Goal: Task Accomplishment & Management: Use online tool/utility

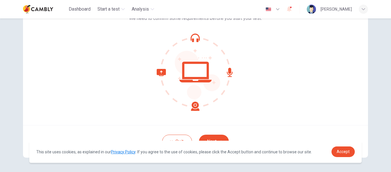
scroll to position [67, 0]
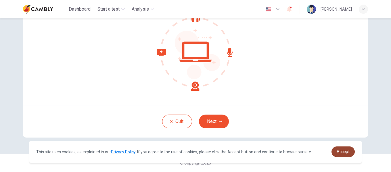
click at [344, 155] on link "Accept" at bounding box center [343, 152] width 23 height 11
click at [348, 154] on span "Accept" at bounding box center [343, 152] width 13 height 5
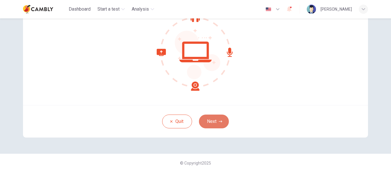
click at [224, 123] on button "Next" at bounding box center [214, 122] width 30 height 14
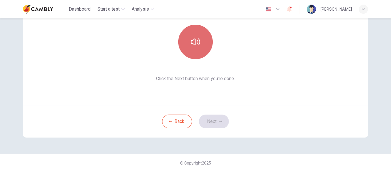
click at [204, 52] on button "button" at bounding box center [195, 42] width 35 height 35
click at [199, 53] on button "button" at bounding box center [195, 42] width 35 height 35
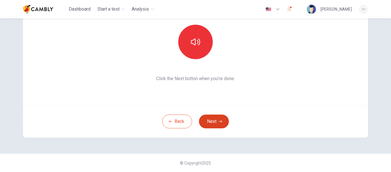
click at [216, 120] on button "Next" at bounding box center [214, 122] width 30 height 14
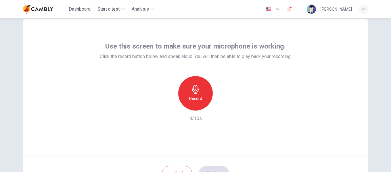
scroll to position [10, 0]
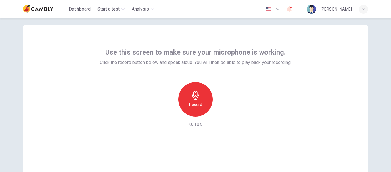
click at [198, 98] on icon "button" at bounding box center [195, 95] width 9 height 9
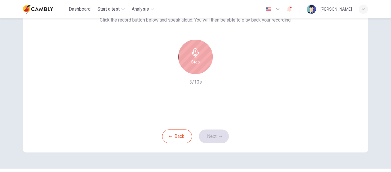
scroll to position [67, 0]
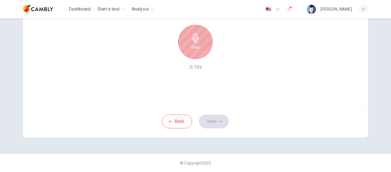
click at [198, 52] on div "Stop" at bounding box center [195, 42] width 35 height 35
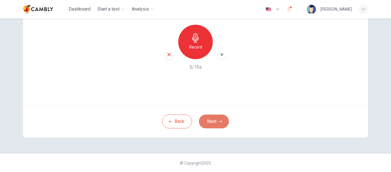
click at [214, 118] on button "Next" at bounding box center [214, 122] width 30 height 14
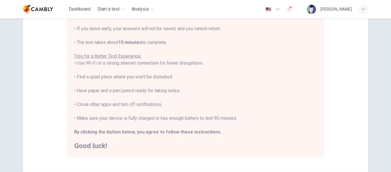
scroll to position [96, 0]
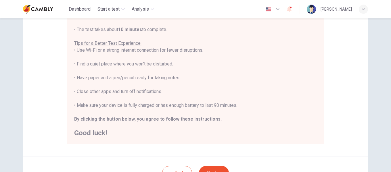
click at [109, 139] on div "You are about to start a CEFR Speaking Test . Before You Start the Test: • Once…" at bounding box center [195, 61] width 257 height 167
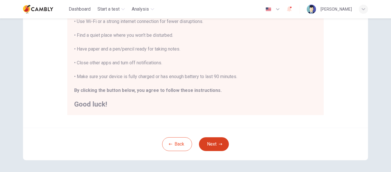
click at [209, 141] on button "Next" at bounding box center [214, 145] width 30 height 14
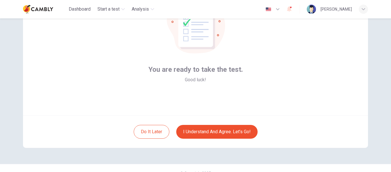
scroll to position [67, 0]
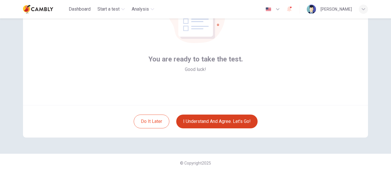
click at [210, 117] on button "I understand and agree. Let’s go!" at bounding box center [216, 122] width 81 height 14
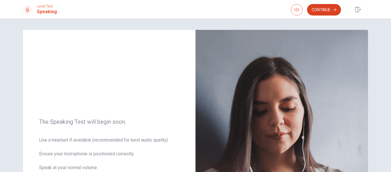
click at [319, 7] on button "Continue" at bounding box center [324, 10] width 34 height 12
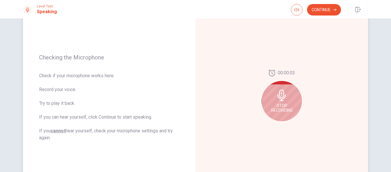
scroll to position [86, 0]
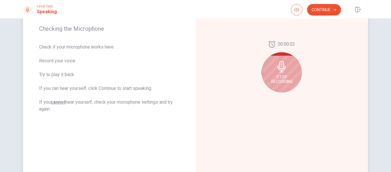
click at [274, 81] on span "Stop Recording" at bounding box center [282, 79] width 22 height 9
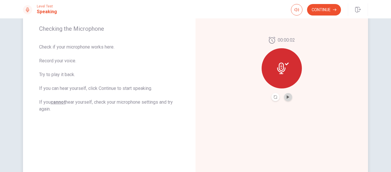
click at [285, 97] on button "Play Audio" at bounding box center [288, 97] width 8 height 8
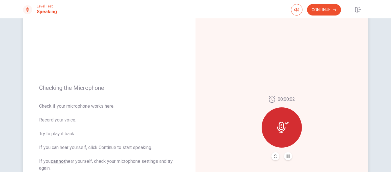
scroll to position [23, 0]
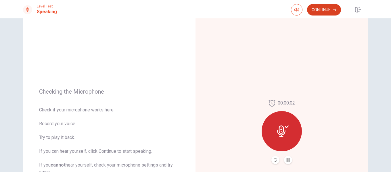
click at [318, 11] on button "Continue" at bounding box center [324, 10] width 34 height 12
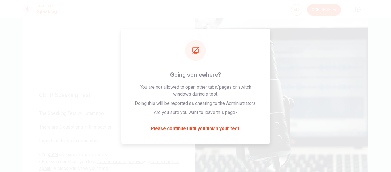
click at [321, 9] on button "Continue" at bounding box center [324, 10] width 34 height 12
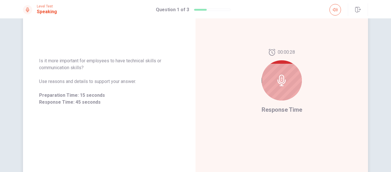
scroll to position [80, 0]
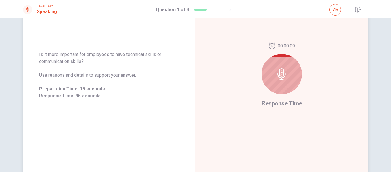
click at [268, 76] on div at bounding box center [282, 74] width 40 height 40
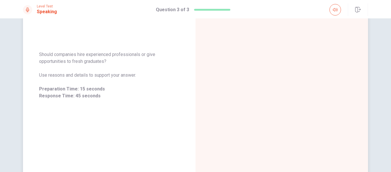
drag, startPoint x: 37, startPoint y: 54, endPoint x: 98, endPoint y: 63, distance: 61.3
click at [98, 63] on div "Should companies hire experienced professionals or give opportunities to fresh …" at bounding box center [109, 75] width 173 height 62
drag, startPoint x: 105, startPoint y: 61, endPoint x: 55, endPoint y: 54, distance: 50.7
click at [58, 56] on span "Should companies hire experienced professionals or give opportunities to fresh …" at bounding box center [109, 58] width 140 height 14
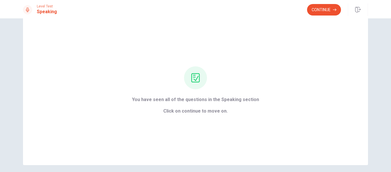
scroll to position [0, 0]
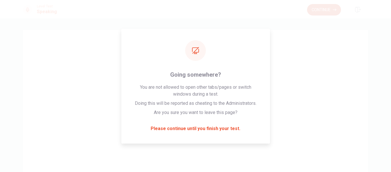
click at [321, 11] on button "Continue" at bounding box center [324, 10] width 34 height 12
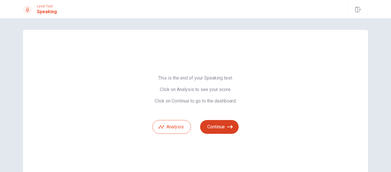
click at [217, 123] on button "Continue" at bounding box center [219, 127] width 39 height 14
